Goal: Find specific page/section: Find specific page/section

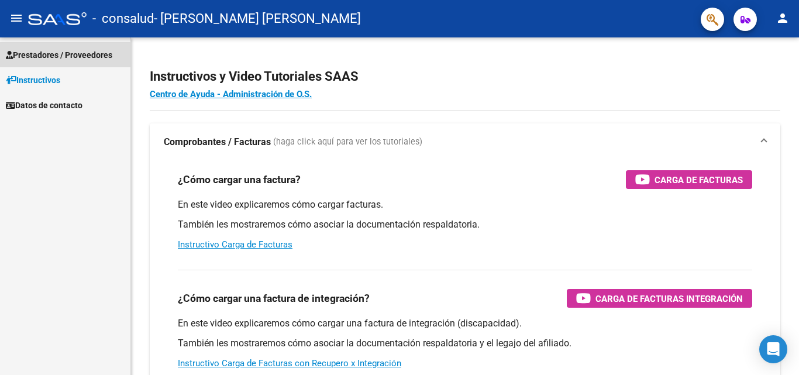
click at [46, 60] on span "Prestadores / Proveedores" at bounding box center [59, 55] width 107 height 13
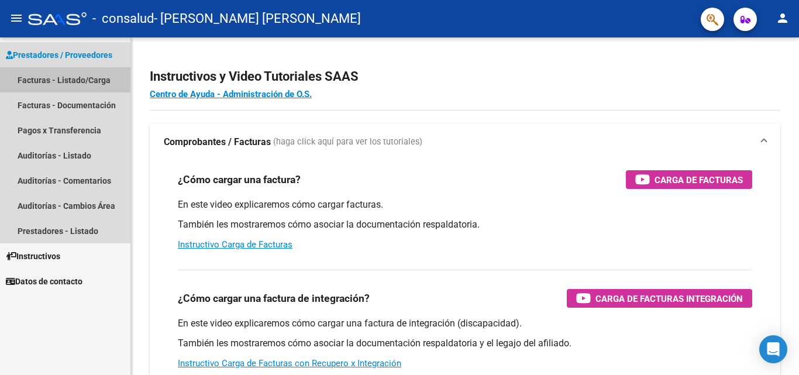
click at [55, 77] on link "Facturas - Listado/Carga" at bounding box center [65, 79] width 131 height 25
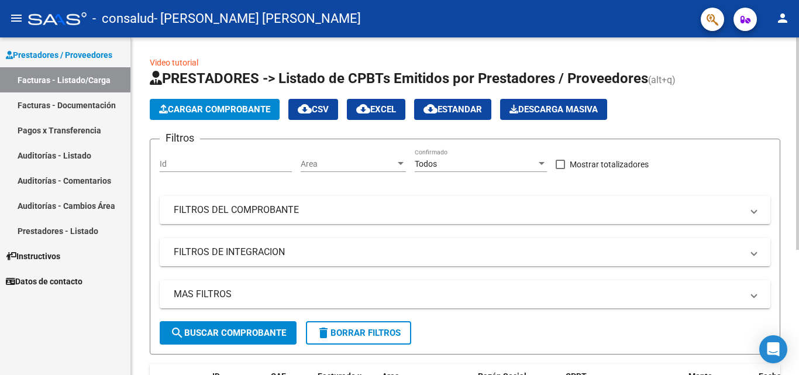
click at [138, 324] on div "Video tutorial PRESTADORES -> Listado de CPBTs Emitidos por Prestadores / Prove…" at bounding box center [465, 301] width 668 height 528
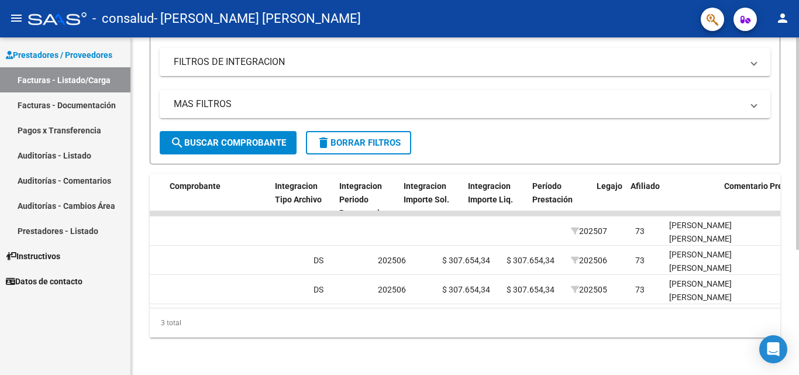
scroll to position [0, 1656]
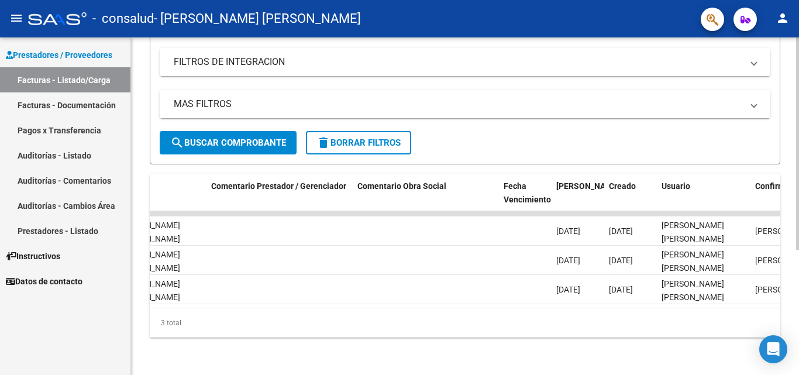
click at [758, 310] on div "3 total" at bounding box center [465, 322] width 631 height 29
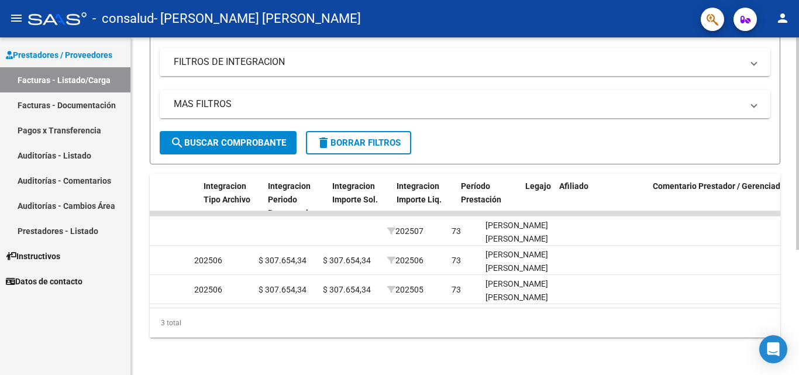
scroll to position [0, 1186]
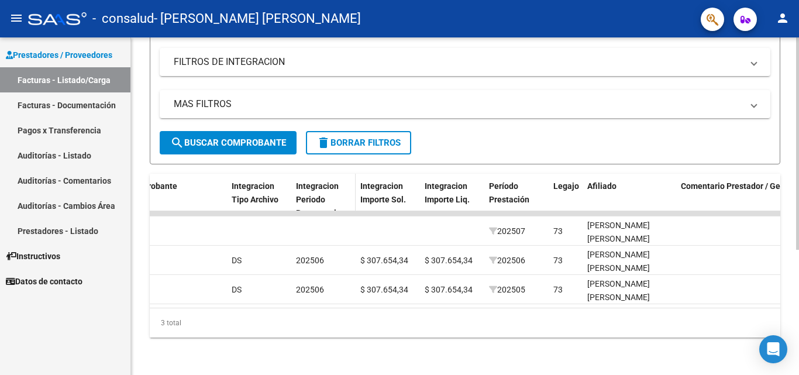
click at [329, 190] on div "Integracion Periodo Presentacion" at bounding box center [323, 200] width 55 height 40
click at [327, 198] on span "Integracion Periodo Presentacion" at bounding box center [321, 199] width 50 height 36
click at [324, 195] on span "Integracion Periodo Presentacion" at bounding box center [321, 199] width 50 height 36
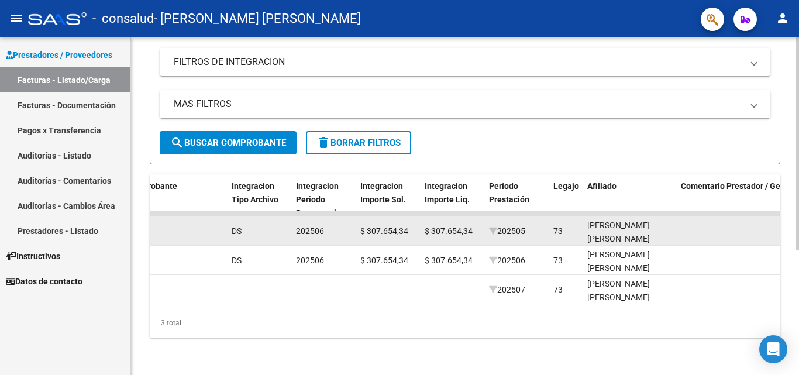
drag, startPoint x: 322, startPoint y: 205, endPoint x: 277, endPoint y: 208, distance: 45.2
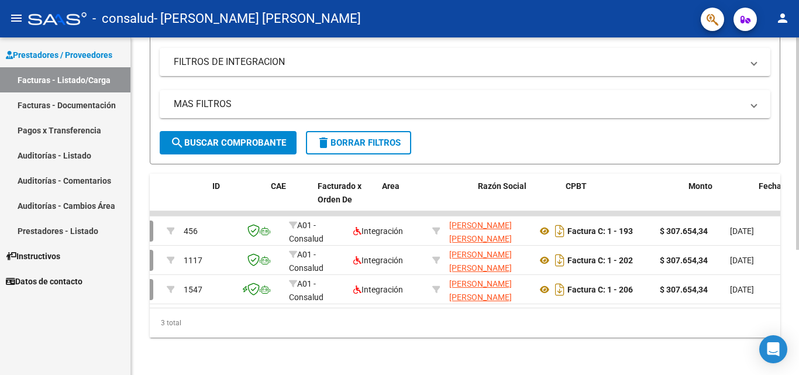
scroll to position [0, 0]
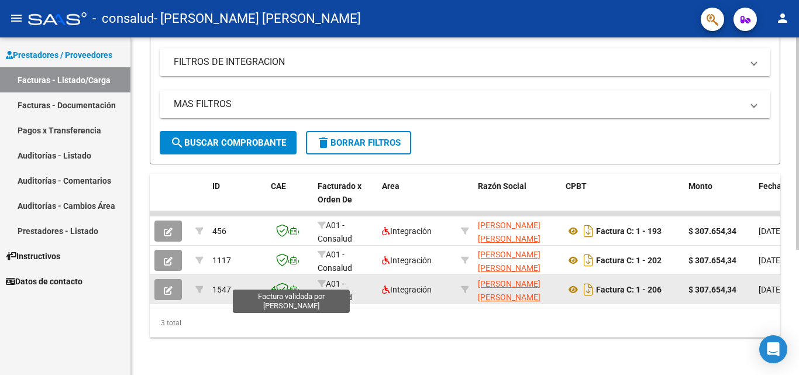
click at [281, 283] on icon at bounding box center [282, 289] width 12 height 13
